Goal: Entertainment & Leisure: Consume media (video, audio)

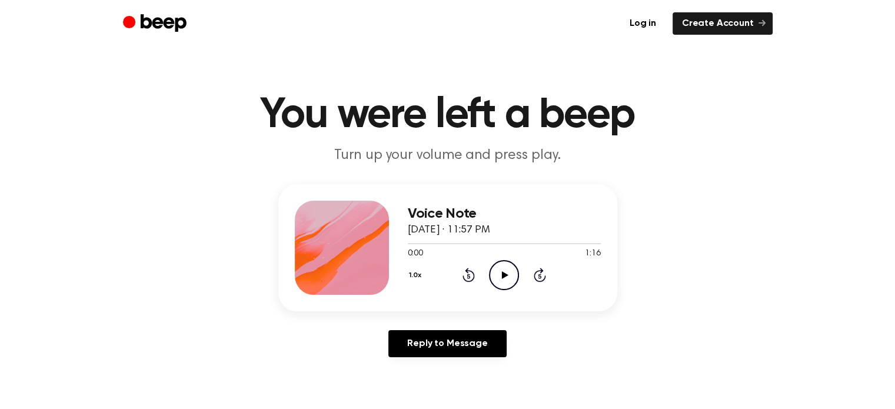
click at [503, 273] on icon at bounding box center [505, 275] width 6 height 8
click at [503, 274] on icon "Pause Audio" at bounding box center [504, 275] width 30 height 30
click at [495, 272] on icon "Play Audio" at bounding box center [504, 275] width 30 height 30
click at [498, 272] on icon "Pause Audio" at bounding box center [504, 275] width 30 height 30
click at [504, 274] on icon at bounding box center [505, 275] width 6 height 8
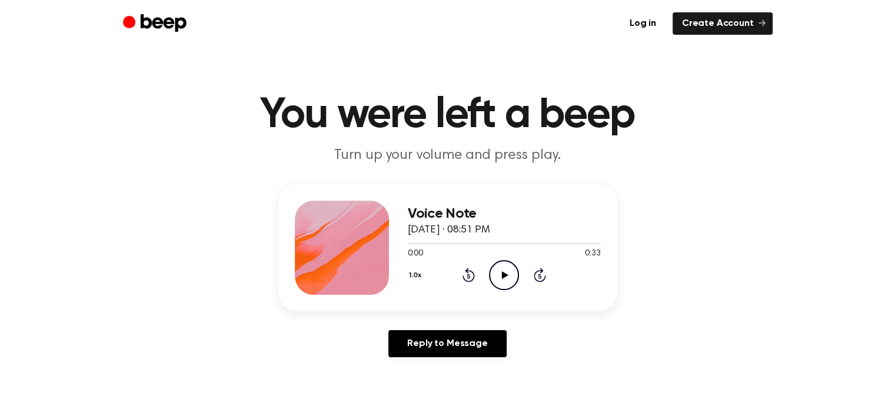
click at [503, 273] on icon at bounding box center [505, 275] width 6 height 8
